Goal: Navigation & Orientation: Understand site structure

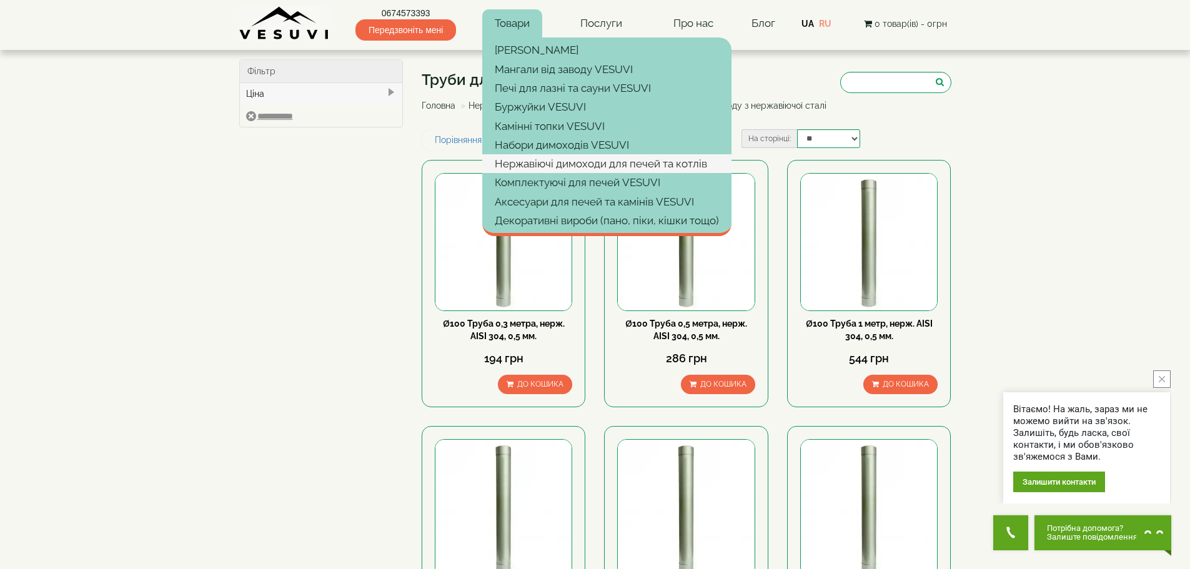
click at [611, 161] on link "Нержавіючі димоходи для печей та котлів" at bounding box center [606, 163] width 249 height 19
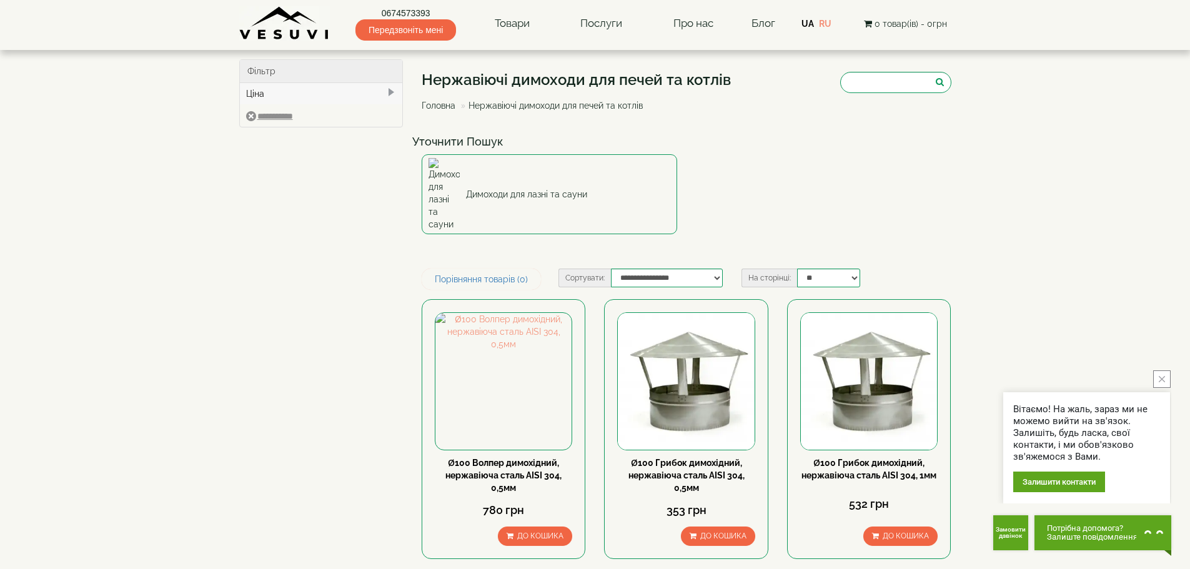
click at [284, 24] on img at bounding box center [284, 23] width 91 height 34
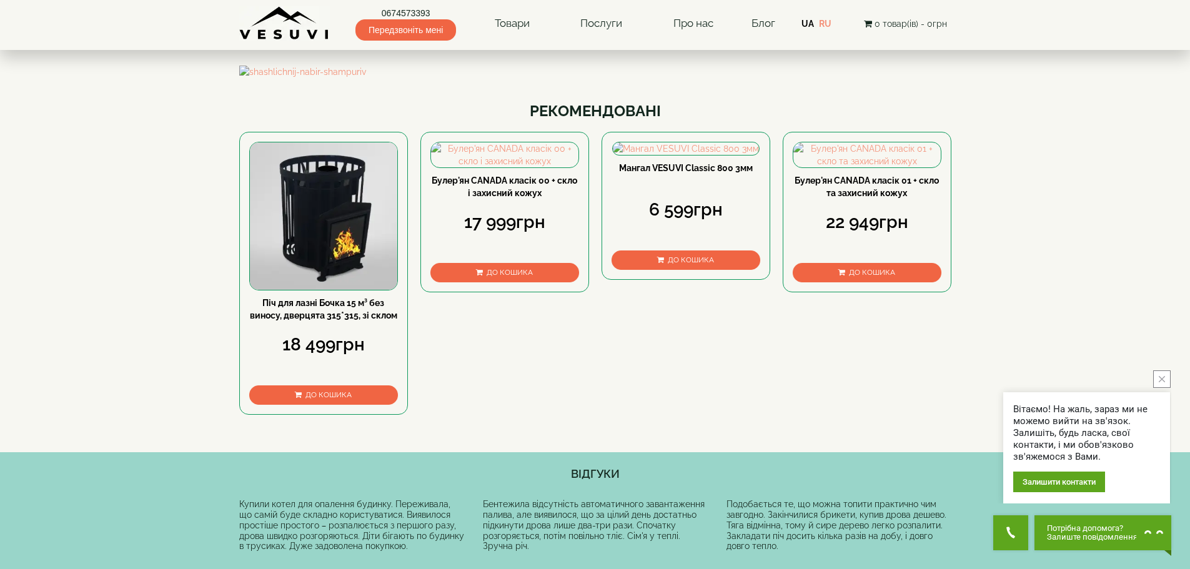
scroll to position [250, 0]
